Goal: Task Accomplishment & Management: Manage account settings

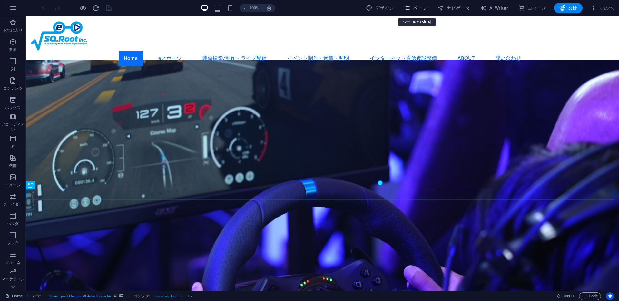
click at [427, 8] on span "ページ" at bounding box center [415, 8] width 23 height 6
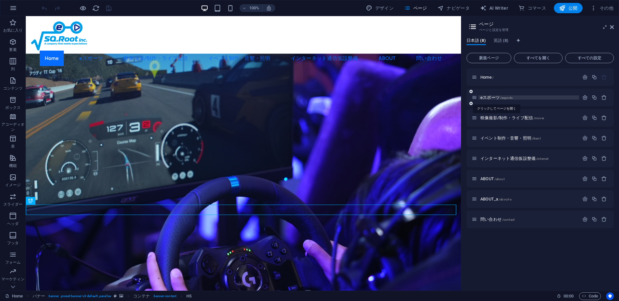
click at [484, 96] on span "eスポーツ /esports" at bounding box center [497, 97] width 32 height 5
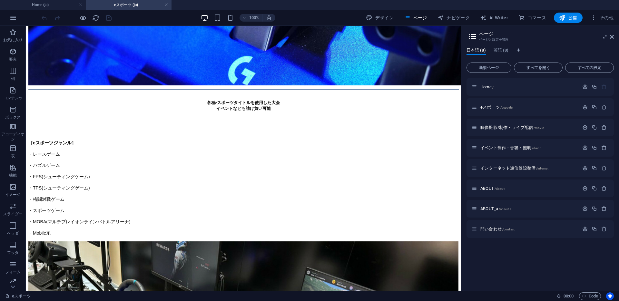
scroll to position [1285, 0]
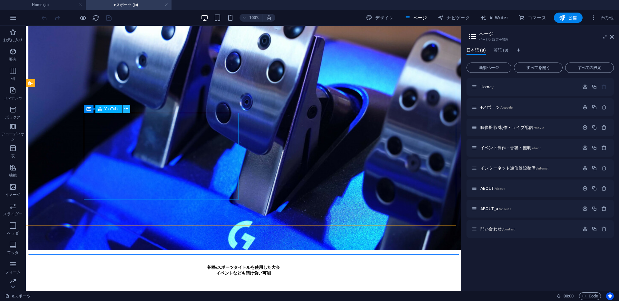
click at [125, 110] on icon at bounding box center [127, 108] width 4 height 7
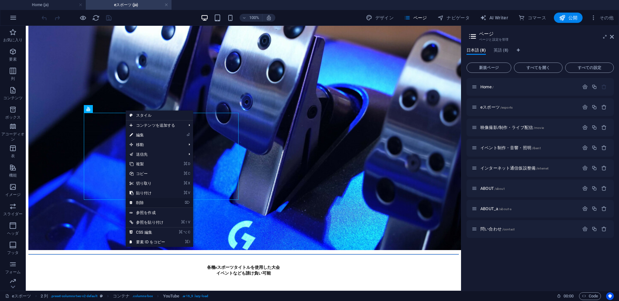
click at [141, 203] on link "⌦ 削除" at bounding box center [147, 203] width 43 height 10
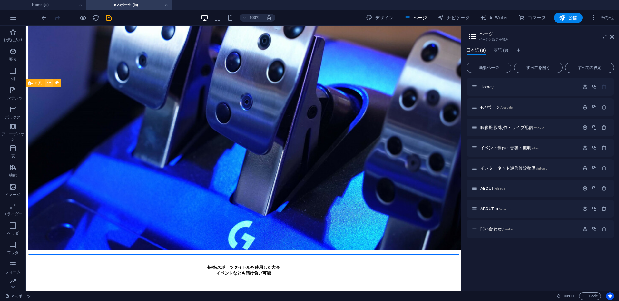
click at [50, 84] on icon at bounding box center [49, 83] width 4 height 7
click at [47, 84] on icon at bounding box center [49, 83] width 4 height 7
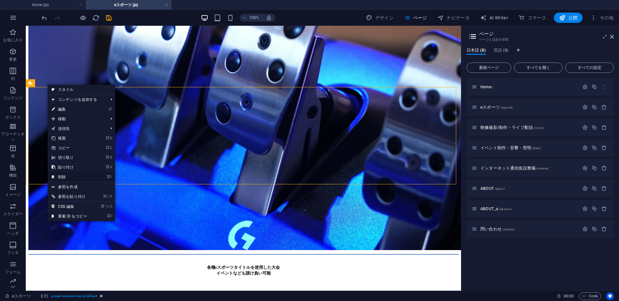
click at [68, 176] on link "⌦ 削除" at bounding box center [69, 177] width 43 height 10
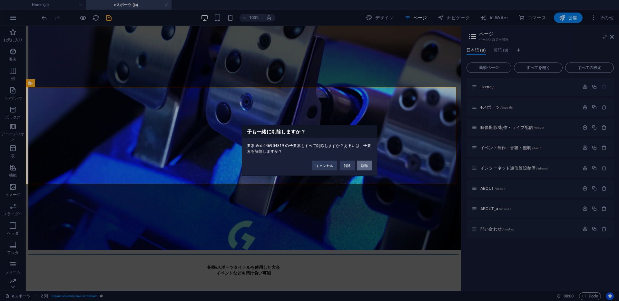
click at [364, 167] on button "削除" at bounding box center [364, 166] width 15 height 10
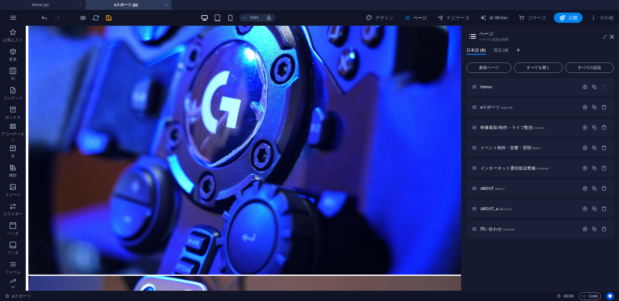
scroll to position [968, 0]
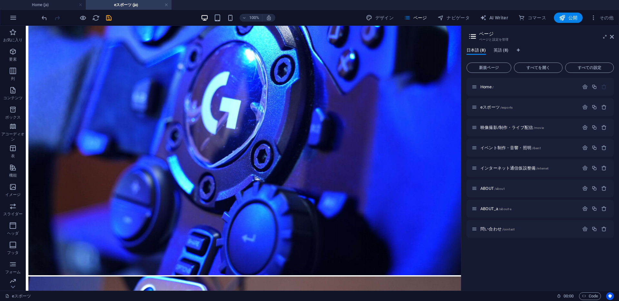
click at [502, 52] on span "英語 (8)" at bounding box center [501, 50] width 15 height 9
click at [487, 105] on div "eスポーツ /esports_en" at bounding box center [525, 107] width 107 height 7
click at [488, 106] on span "eスポーツ /esports_en" at bounding box center [499, 107] width 37 height 5
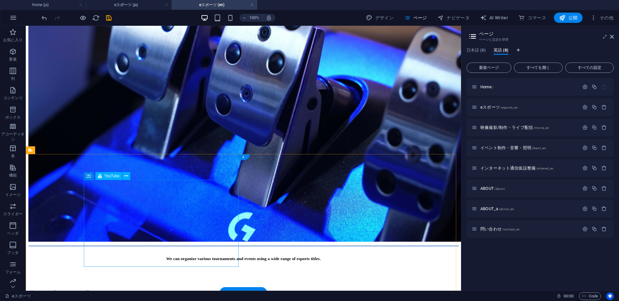
scroll to position [1350, 0]
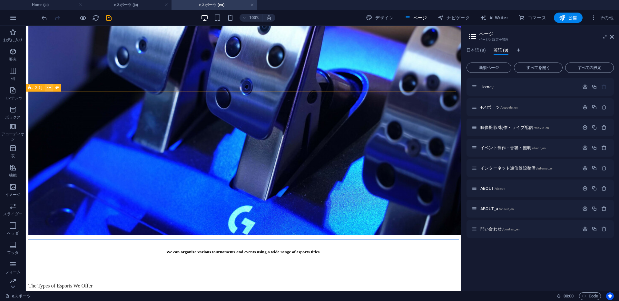
click at [49, 87] on icon at bounding box center [49, 88] width 4 height 7
